Goal: Find specific page/section: Find specific page/section

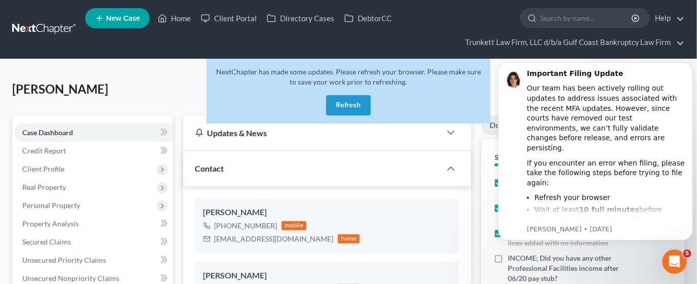
click at [349, 98] on button "Refresh" at bounding box center [348, 105] width 45 height 20
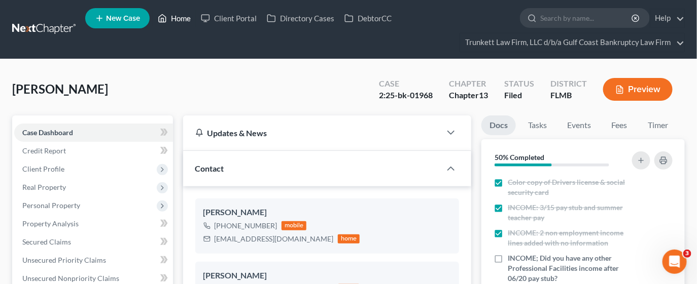
click at [179, 17] on link "Home" at bounding box center [174, 18] width 43 height 18
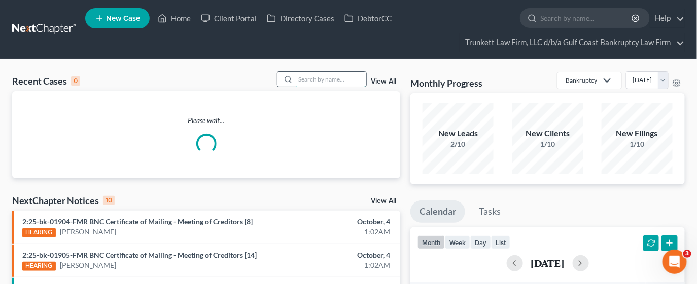
click at [316, 83] on input "search" at bounding box center [330, 79] width 71 height 15
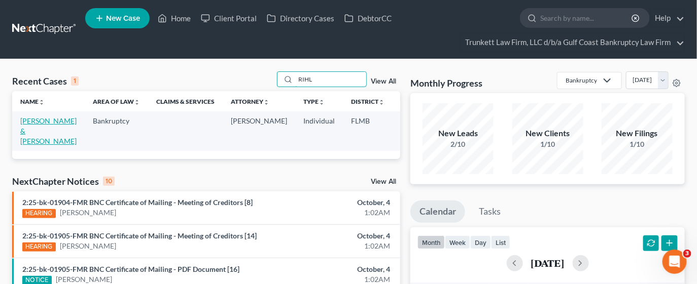
type input "RIHL"
click at [31, 139] on link "[PERSON_NAME] & [PERSON_NAME]" at bounding box center [48, 131] width 56 height 29
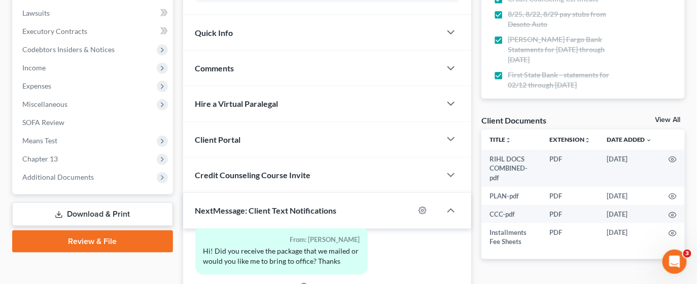
scroll to position [304, 0]
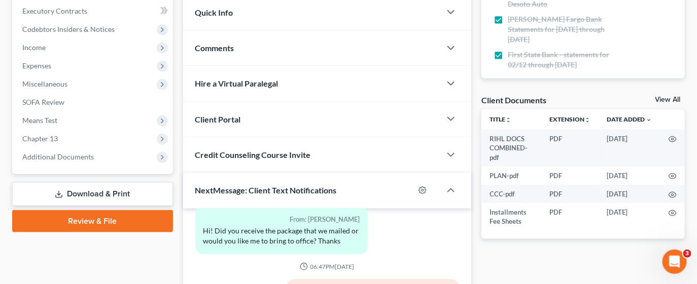
click at [660, 100] on link "View All" at bounding box center [667, 99] width 25 height 7
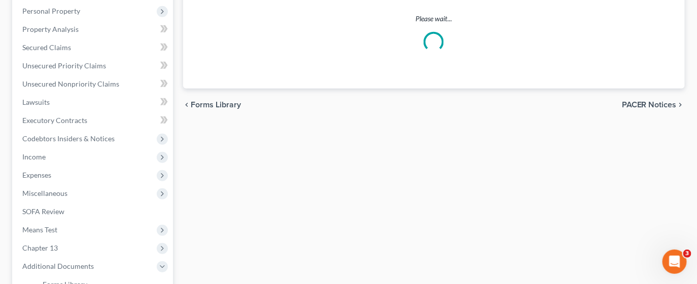
select select "4"
select select "9"
select select "12"
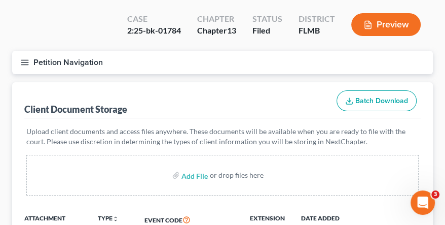
scroll to position [152, 0]
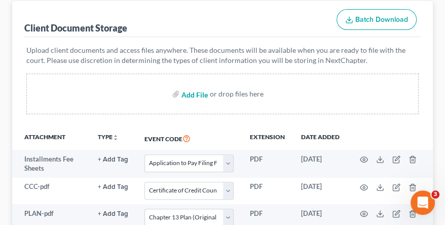
select select "4"
select select "9"
select select "12"
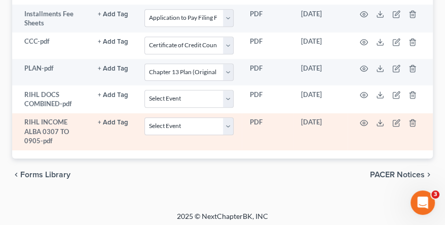
scroll to position [300, 0]
